Goal: Task Accomplishment & Management: Manage account settings

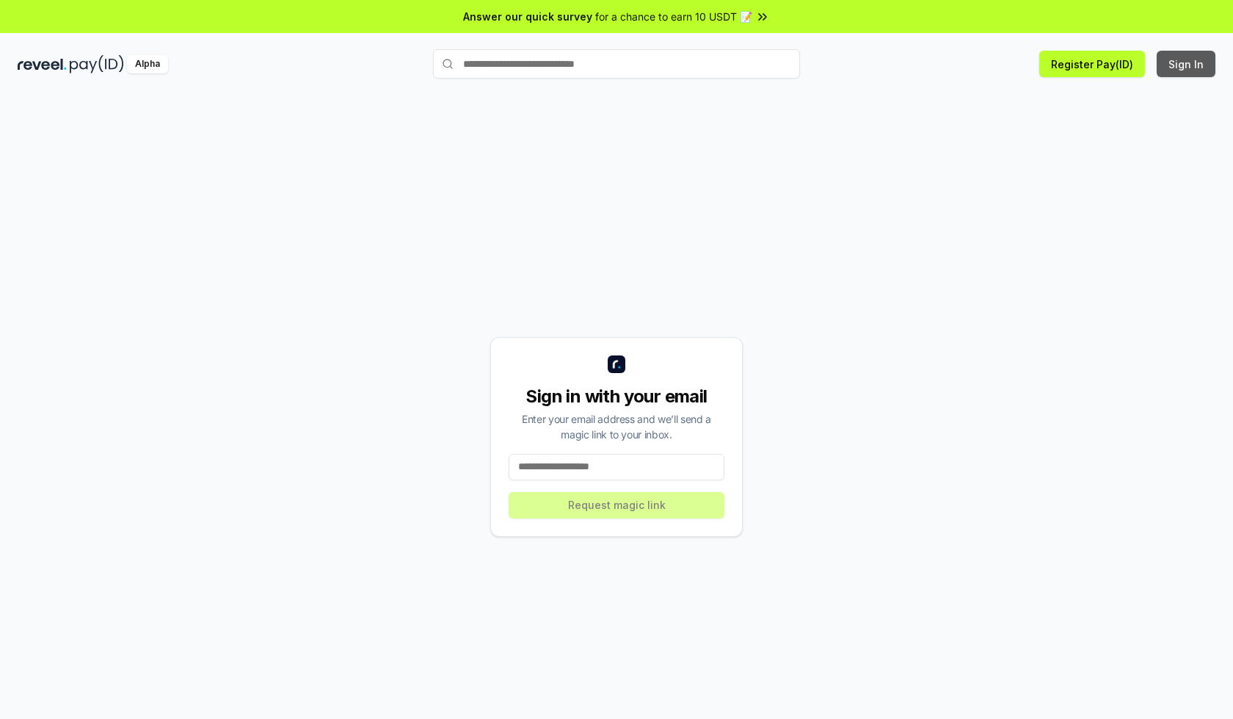
click at [1187, 64] on button "Sign In" at bounding box center [1186, 64] width 59 height 26
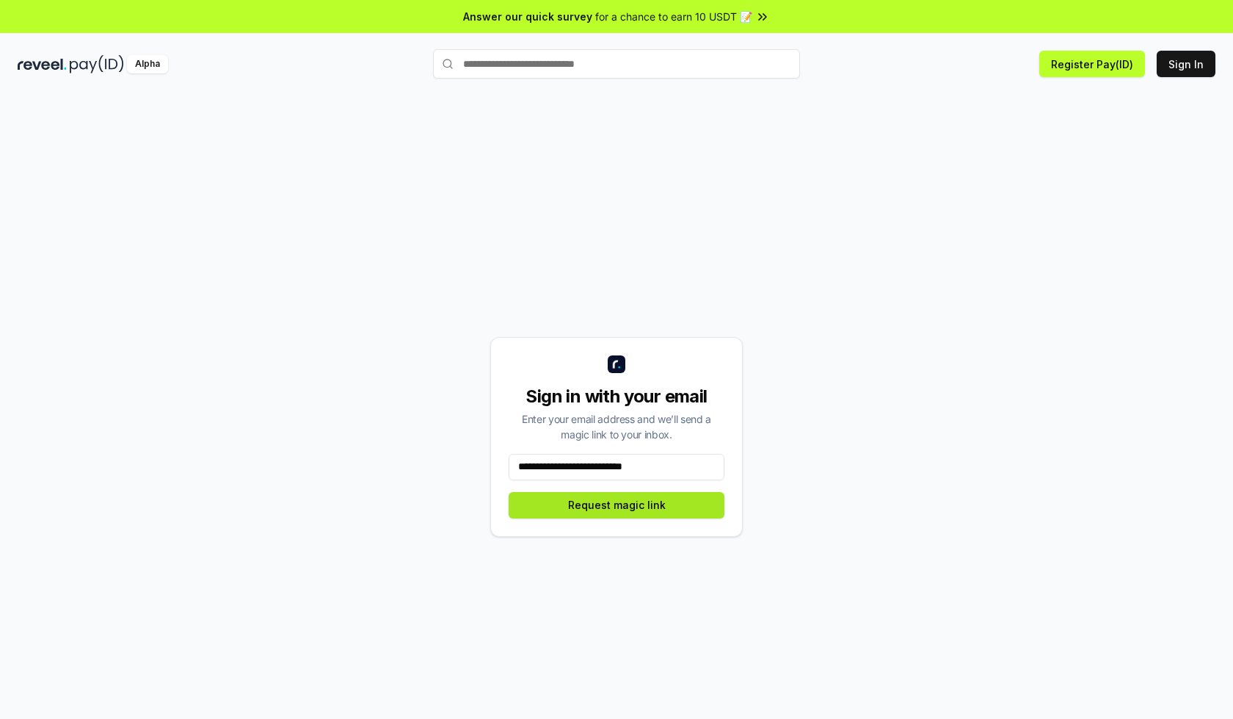
type input "**********"
click at [617, 504] on button "Request magic link" at bounding box center [617, 505] width 216 height 26
